Goal: Task Accomplishment & Management: Use online tool/utility

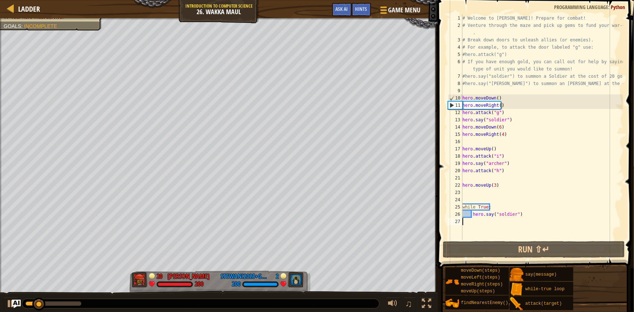
click at [222, 305] on div at bounding box center [200, 303] width 357 height 9
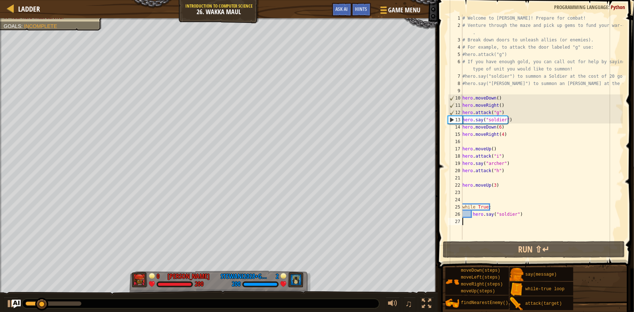
click at [68, 0] on body "Ladder Introduction to Computer Science 26. Wakka Maul Game Menu Done Hints Ask…" at bounding box center [317, 0] width 634 height 0
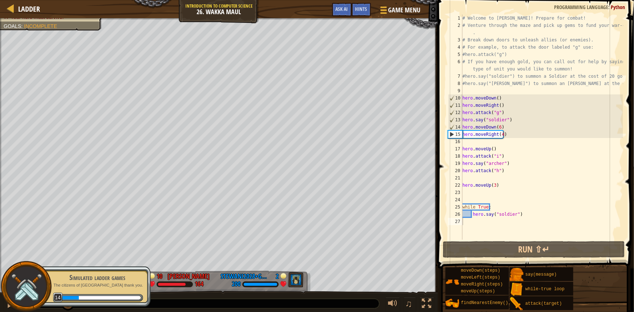
click at [9, 305] on div at bounding box center [26, 286] width 51 height 51
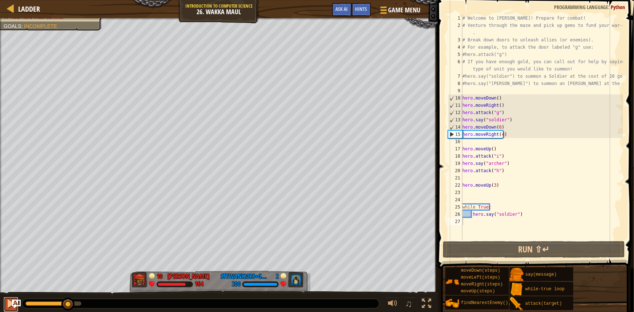
click at [8, 306] on div at bounding box center [10, 303] width 9 height 9
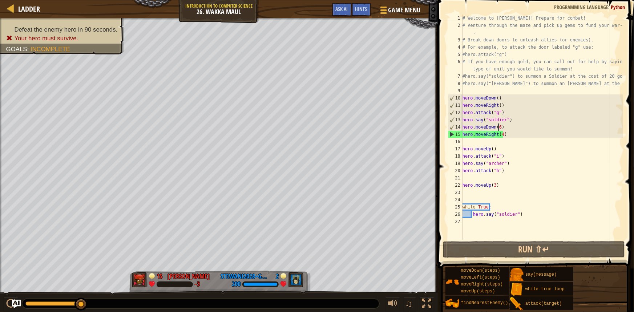
click at [499, 126] on div "# Welcome to [PERSON_NAME]! Prepare for combat! # Venture through the maze and …" at bounding box center [542, 135] width 162 height 240
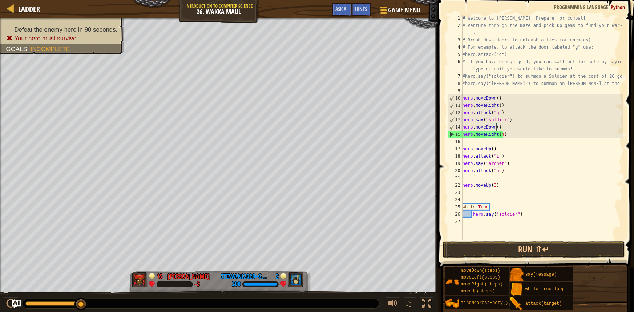
scroll to position [3, 3]
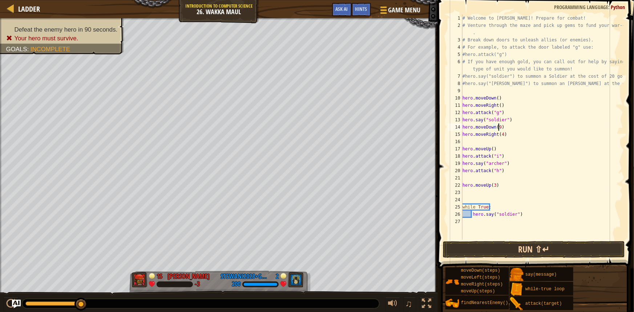
type textarea "hero.moveDown(9)"
click at [484, 247] on button "Run ⇧↵" at bounding box center [534, 249] width 182 height 17
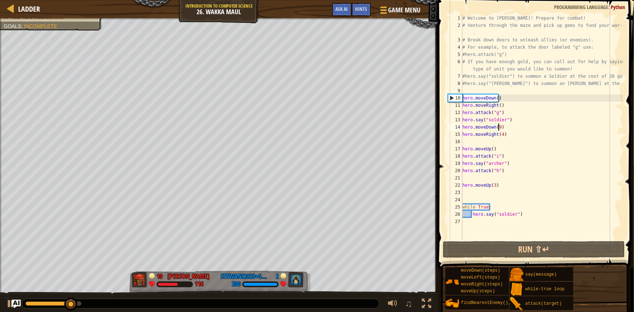
click at [505, 128] on div "# Welcome to [PERSON_NAME]! Prepare for combat! # Venture through the maze and …" at bounding box center [542, 135] width 162 height 240
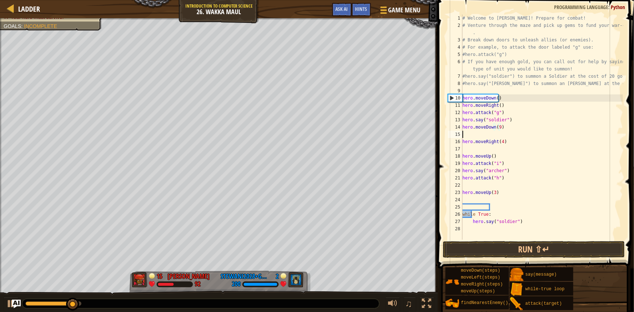
scroll to position [3, 0]
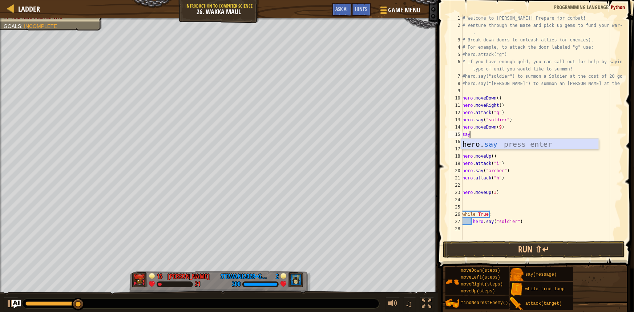
click at [479, 144] on div "hero. say press enter" at bounding box center [529, 155] width 137 height 33
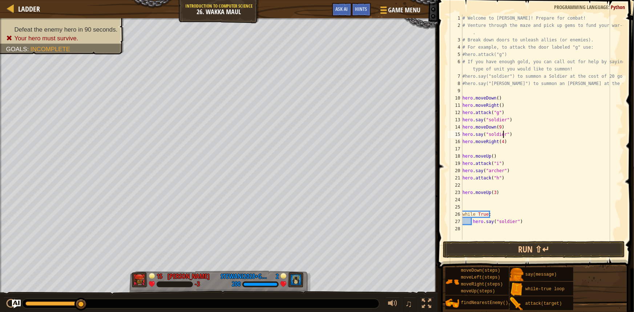
scroll to position [3, 4]
drag, startPoint x: 508, startPoint y: 135, endPoint x: 461, endPoint y: 133, distance: 47.3
click at [461, 133] on div "hero.say("soldier") 1 2 3 4 5 6 7 8 9 10 11 12 13 14 15 16 17 18 19 20 21 22 23…" at bounding box center [534, 127] width 177 height 225
type textarea "hero.say("soldier")"
click at [511, 136] on div "# Welcome to [PERSON_NAME]! Prepare for combat! # Venture through the maze and …" at bounding box center [542, 127] width 162 height 225
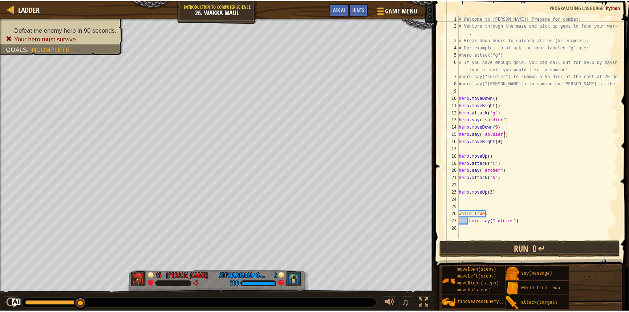
scroll to position [3, 0]
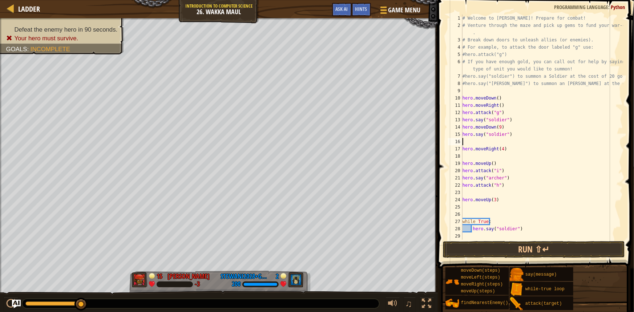
paste textarea "hero.say("soldier")"
click at [494, 250] on button "Run ⇧↵" at bounding box center [534, 249] width 182 height 17
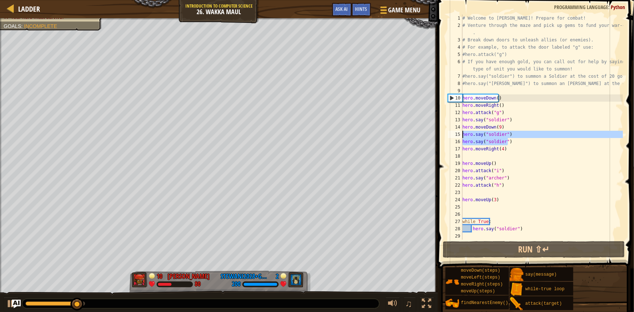
drag, startPoint x: 508, startPoint y: 142, endPoint x: 462, endPoint y: 136, distance: 46.1
click at [462, 136] on div "hero.say("soldier") 1 2 3 4 5 6 7 8 9 10 11 12 13 14 15 16 17 18 19 20 21 22 23…" at bounding box center [534, 127] width 177 height 225
type textarea "hero.say("soldier") hero.say("soldier")"
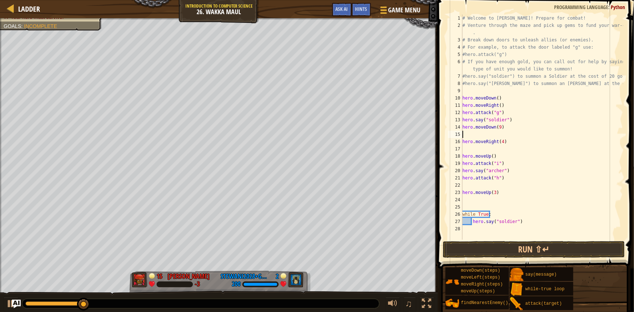
click at [489, 134] on div "# Welcome to [PERSON_NAME]! Prepare for combat! # Venture through the maze and …" at bounding box center [542, 135] width 162 height 240
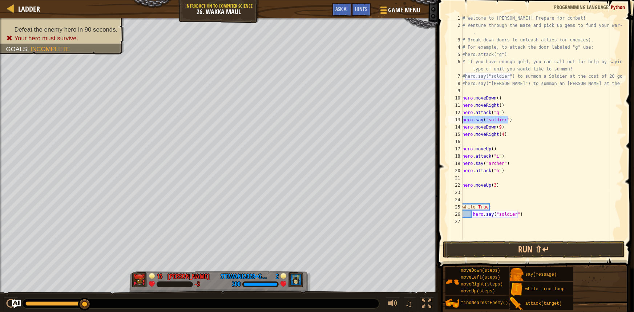
drag, startPoint x: 508, startPoint y: 119, endPoint x: 462, endPoint y: 119, distance: 46.1
click at [462, 119] on div "hero.moveDown(9) 1 2 3 4 5 6 7 8 9 10 11 12 13 14 15 16 17 18 19 20 21 22 23 24…" at bounding box center [534, 127] width 177 height 225
type textarea "hero.say("soldier")"
click at [505, 127] on div "# Welcome to [PERSON_NAME]! Prepare for combat! # Venture through the maze and …" at bounding box center [542, 135] width 162 height 240
type textarea "hero.moveDown(9)"
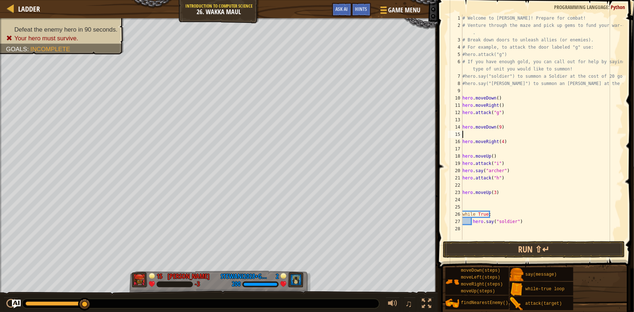
paste textarea "hero.say("soldier")"
type textarea "hero.say("soldier")"
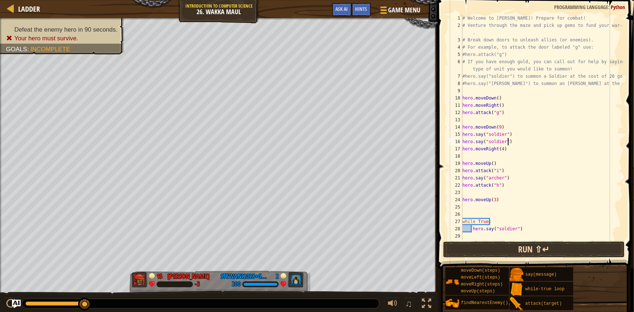
click at [500, 245] on button "Run ⇧↵" at bounding box center [534, 249] width 182 height 17
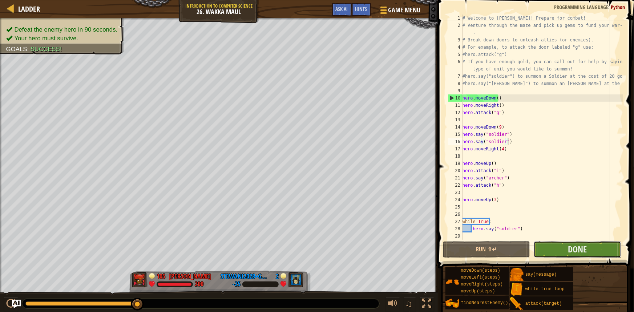
click at [554, 243] on button "Done" at bounding box center [577, 249] width 87 height 17
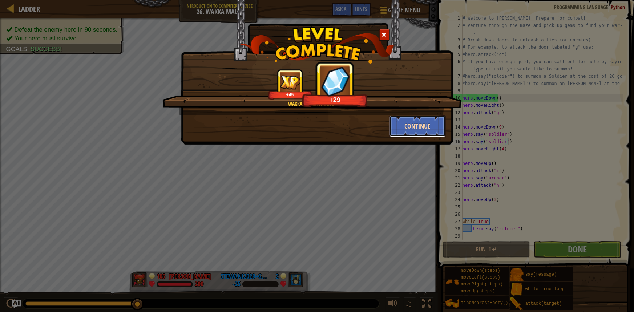
click at [418, 126] on button "Continue" at bounding box center [417, 126] width 56 height 22
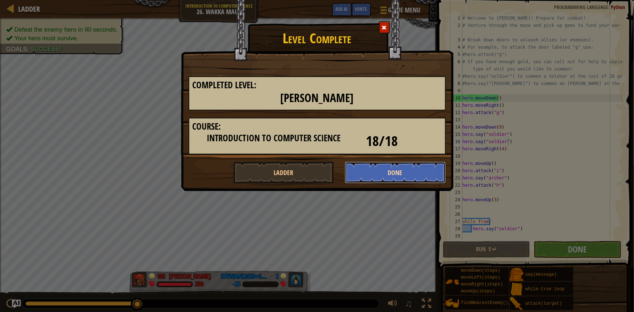
click at [387, 165] on button "Done" at bounding box center [395, 173] width 101 height 22
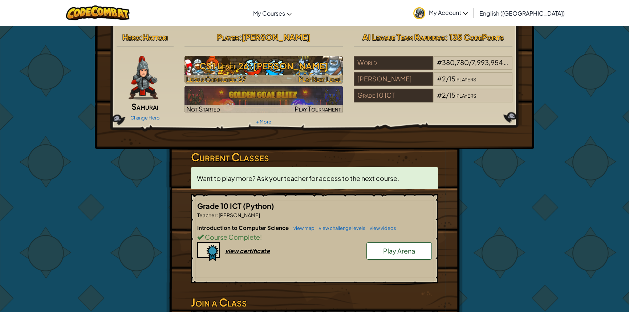
click at [298, 72] on h3 "CS1 Level 26: [PERSON_NAME]" at bounding box center [264, 66] width 159 height 16
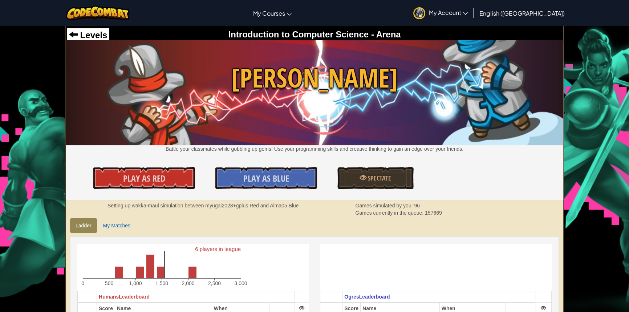
scroll to position [99, 0]
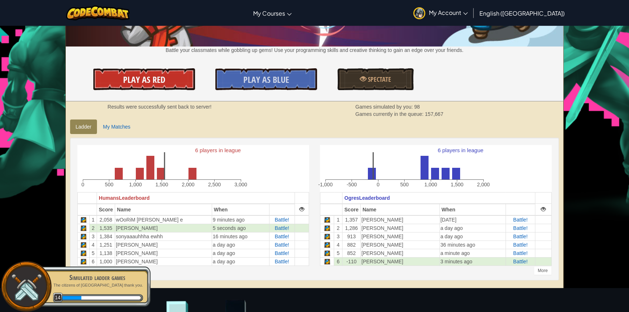
click at [153, 78] on span "Play As Red" at bounding box center [144, 80] width 42 height 12
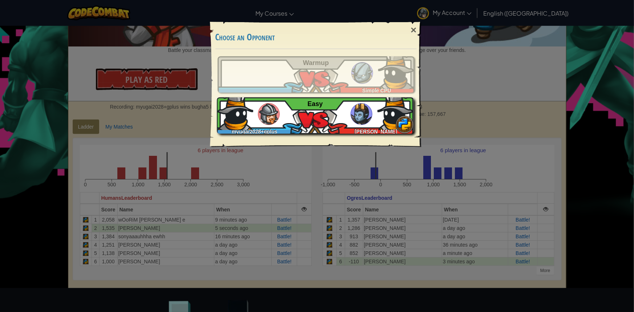
click at [306, 118] on div "myugai2028+gplus [PERSON_NAME] Easy" at bounding box center [315, 115] width 197 height 36
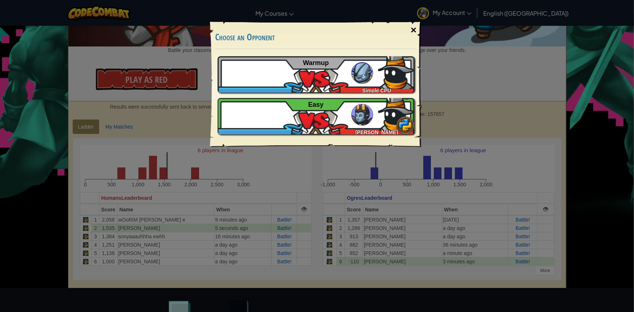
click at [411, 29] on div "×" at bounding box center [413, 30] width 17 height 21
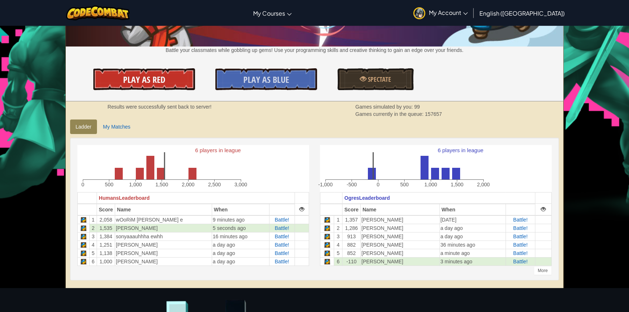
click at [167, 79] on link "Play As Red" at bounding box center [144, 79] width 102 height 22
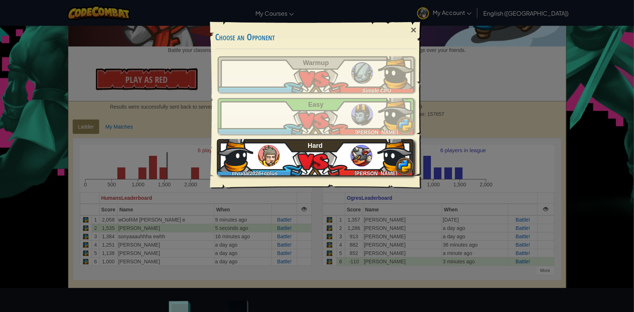
click at [361, 156] on img at bounding box center [362, 156] width 22 height 22
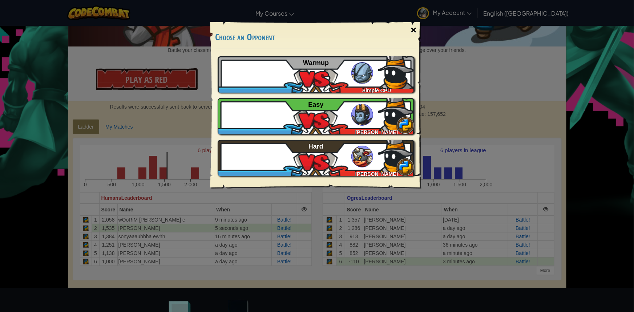
click at [411, 28] on div "×" at bounding box center [413, 30] width 17 height 21
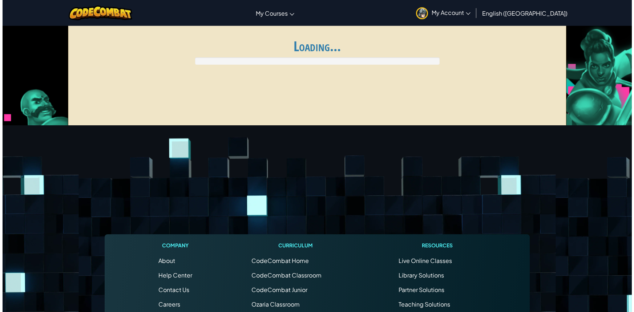
scroll to position [99, 0]
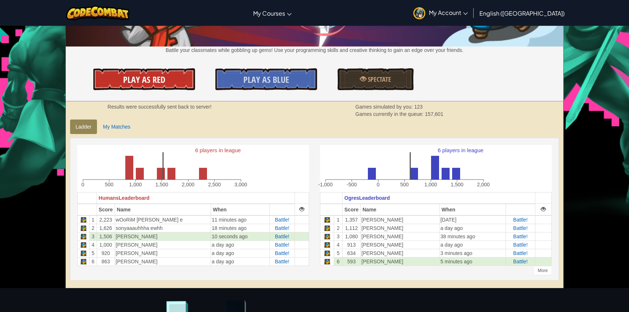
click at [142, 77] on span "Play As Red" at bounding box center [144, 80] width 42 height 12
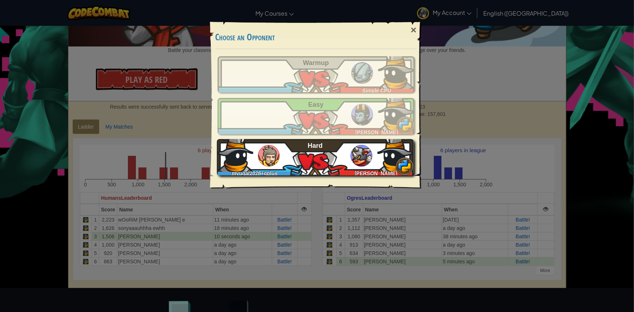
click at [318, 166] on div "myugai2028+gplus [PERSON_NAME] Metso Hard" at bounding box center [315, 157] width 197 height 36
